Goal: Information Seeking & Learning: Learn about a topic

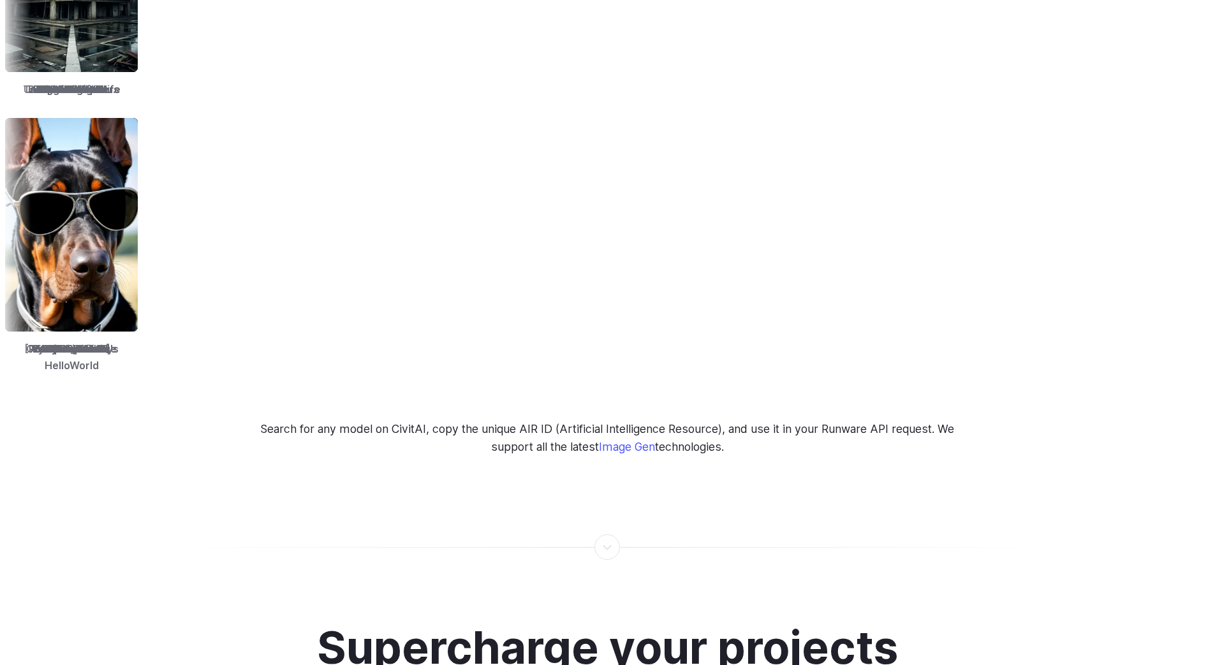
scroll to position [2395, 0]
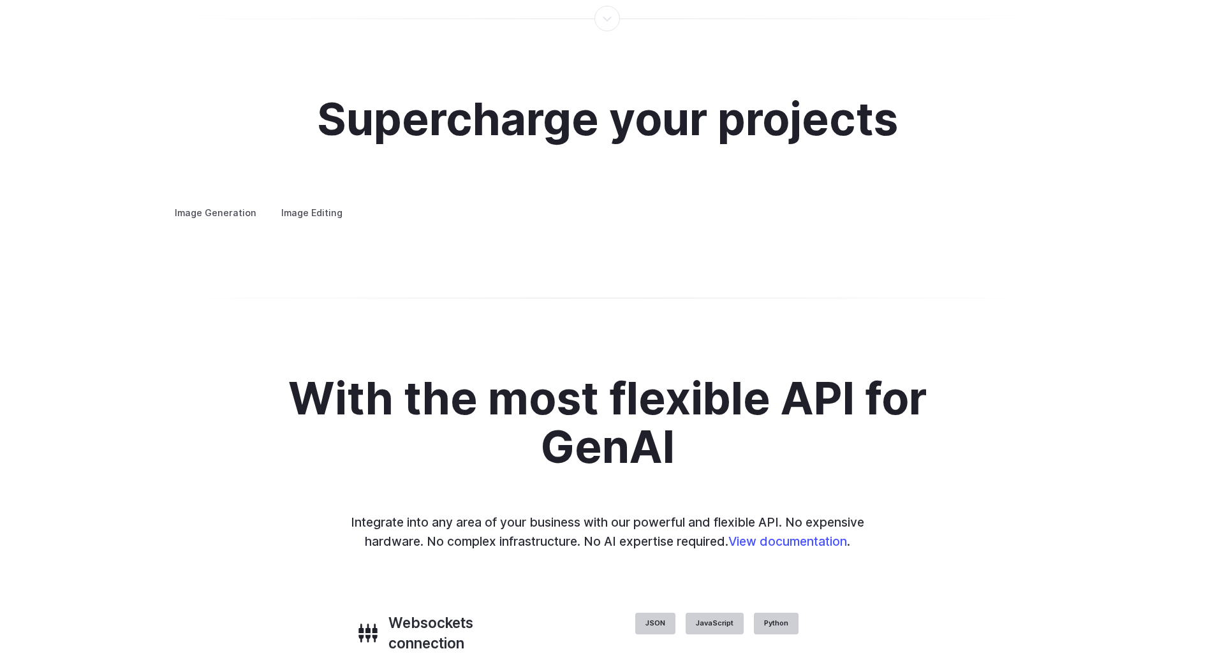
click at [0, 0] on summary "Concept design" at bounding box center [0, 0] width 0 height 0
click at [0, 0] on summary "Creative styling" at bounding box center [0, 0] width 0 height 0
click at [0, 0] on details "Personalized assets Say goodbye to generic stock photos with custom images for …" at bounding box center [0, 0] width 0 height 0
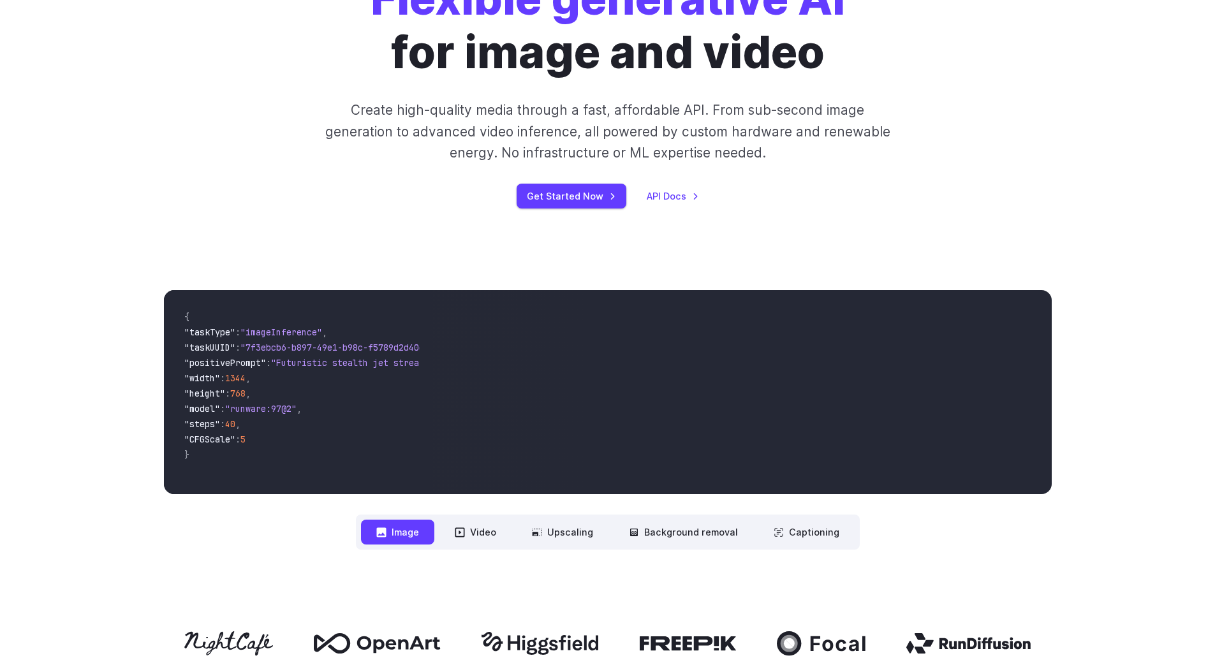
scroll to position [0, 0]
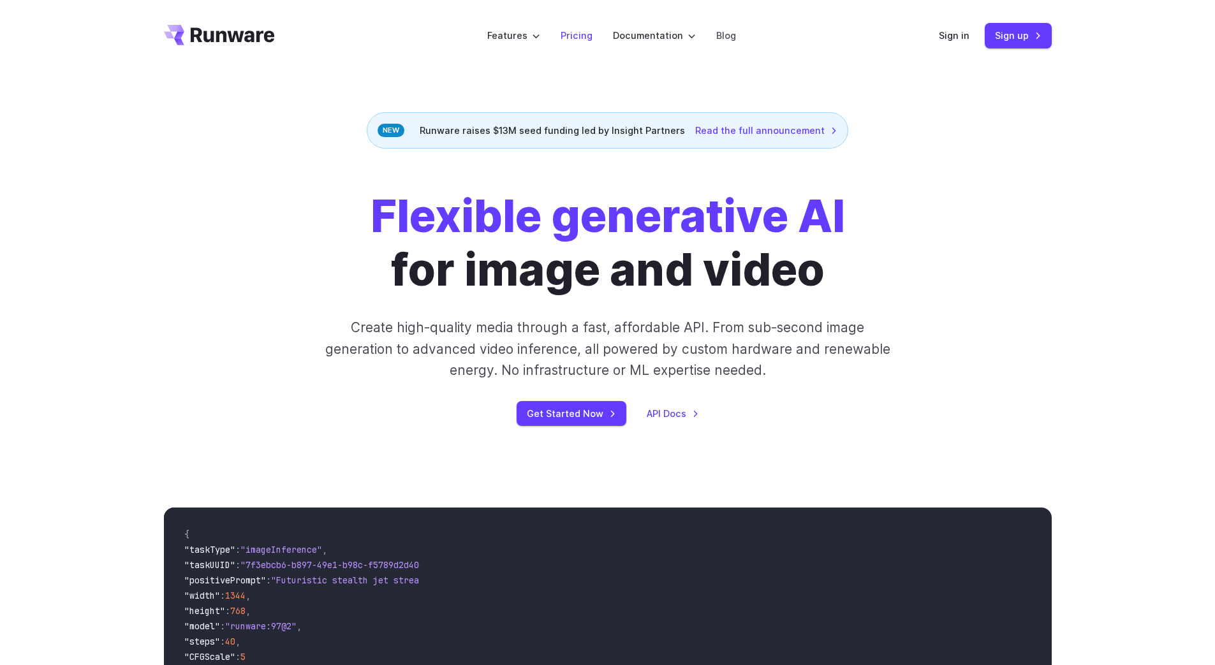
click at [575, 30] on link "Pricing" at bounding box center [576, 35] width 32 height 15
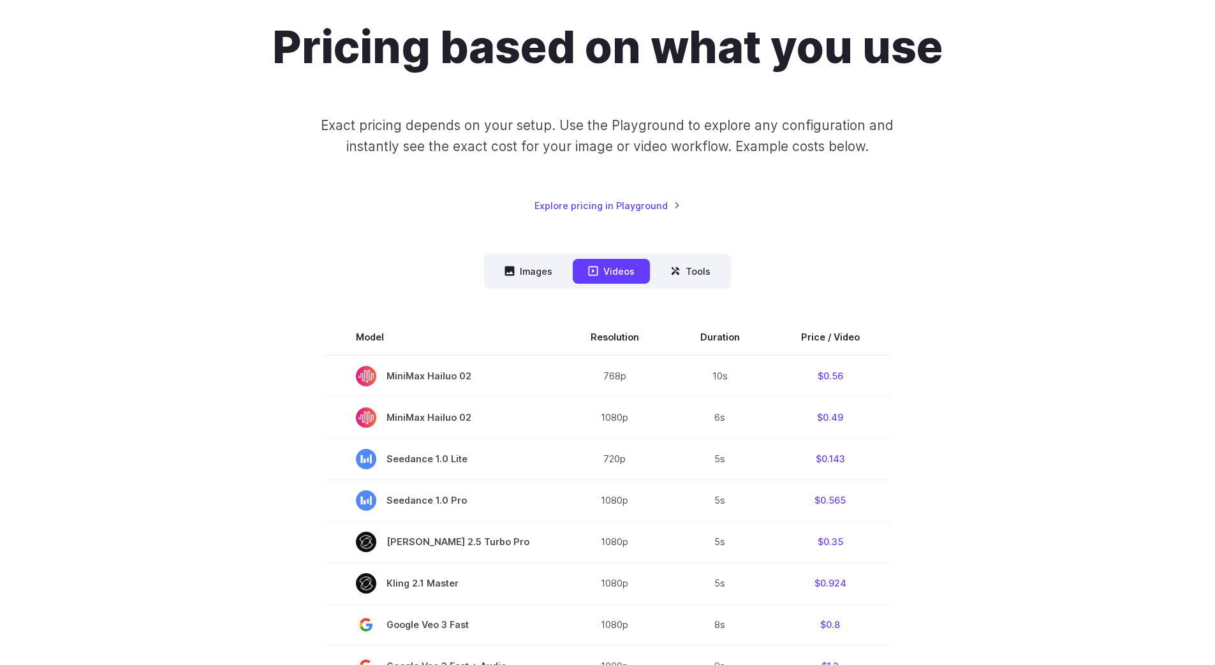
scroll to position [119, 0]
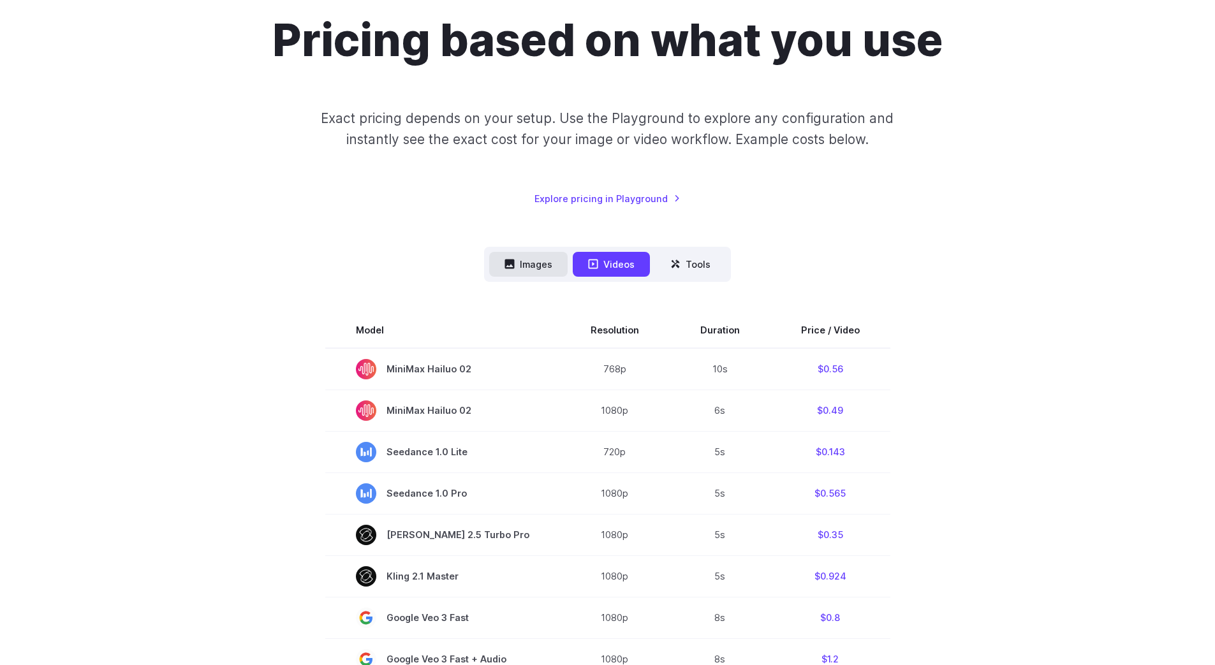
click at [511, 268] on icon at bounding box center [510, 264] width 10 height 10
click at [198, 233] on div "Pricing based on what you use Exact pricing depends on your setup. Use the Play…" at bounding box center [607, 644] width 887 height 1262
click at [530, 268] on button "Images" at bounding box center [528, 264] width 78 height 25
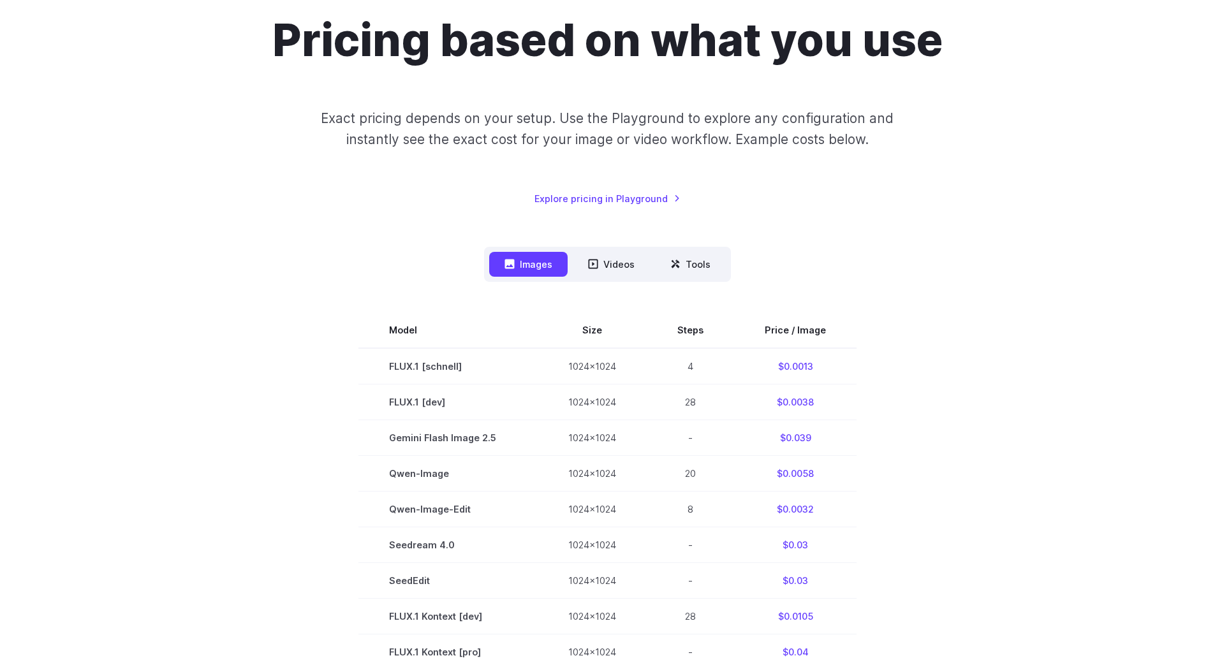
click at [530, 268] on button "Images" at bounding box center [528, 264] width 78 height 25
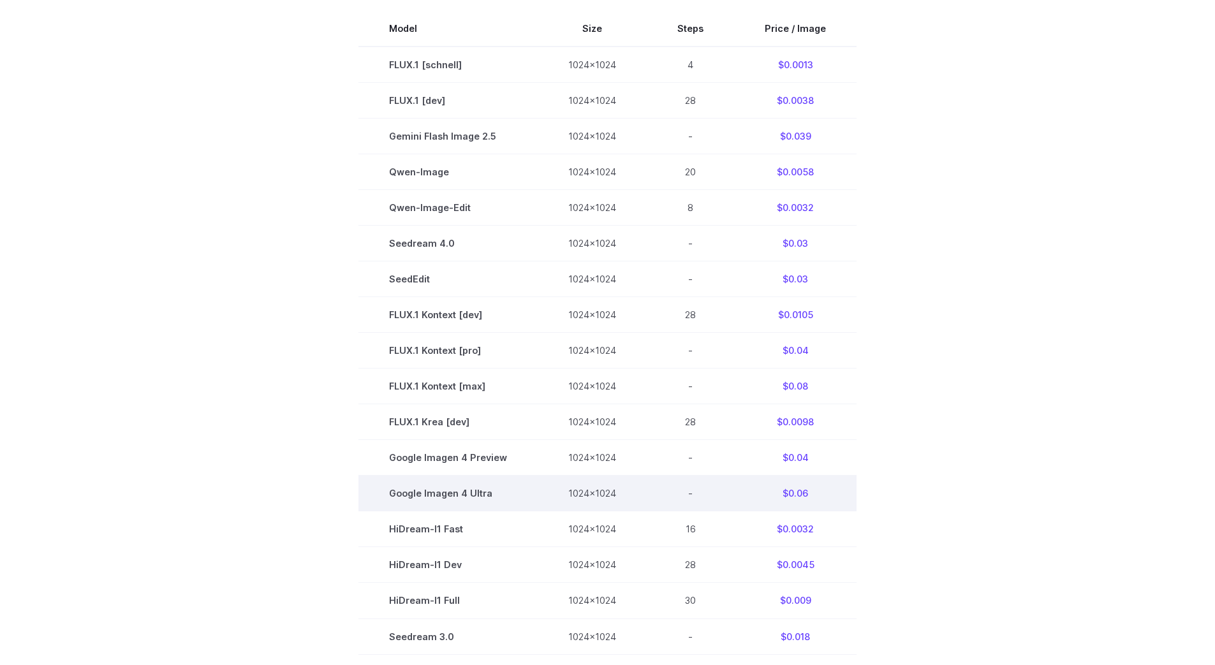
scroll to position [358, 0]
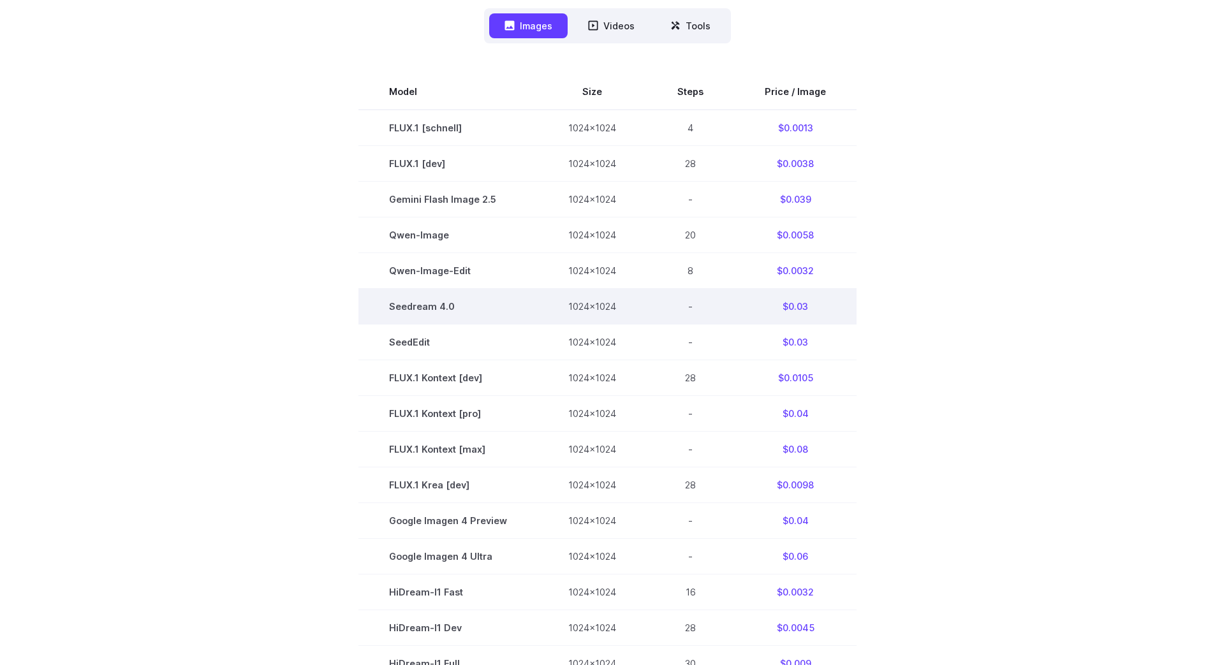
click at [553, 308] on td "1024x1024" at bounding box center [591, 307] width 109 height 36
